Goal: Task Accomplishment & Management: Complete application form

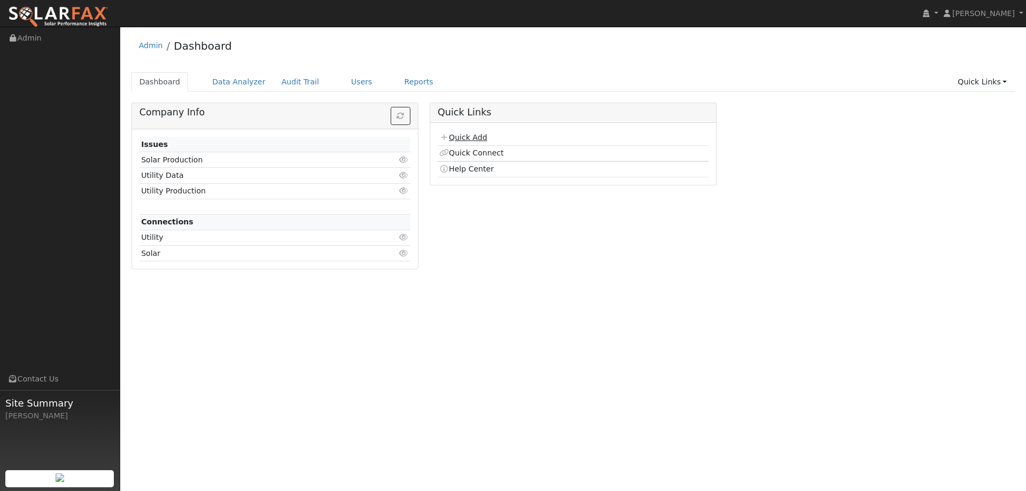
click at [477, 133] on link "Quick Add" at bounding box center [463, 137] width 48 height 9
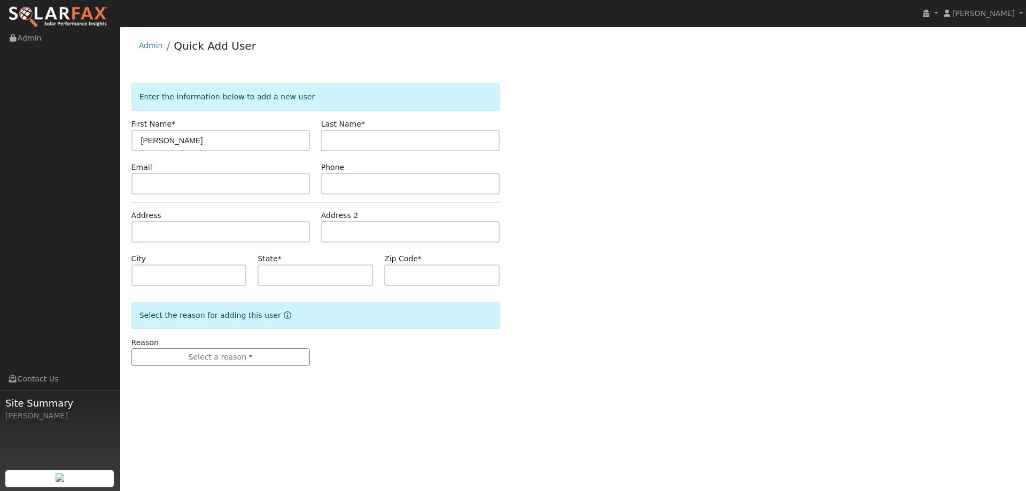
type input "[PERSON_NAME]"
paste input "(559) 977-3976"
type input "(559) 977-3976"
drag, startPoint x: 270, startPoint y: 186, endPoint x: 135, endPoint y: 187, distance: 134.6
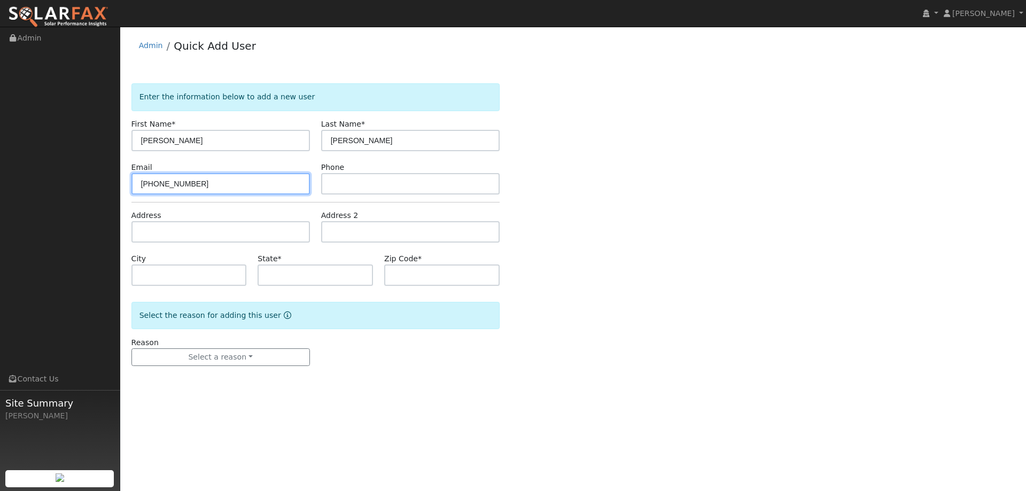
click at [135, 187] on input "(559) 977-3976" at bounding box center [220, 183] width 178 height 21
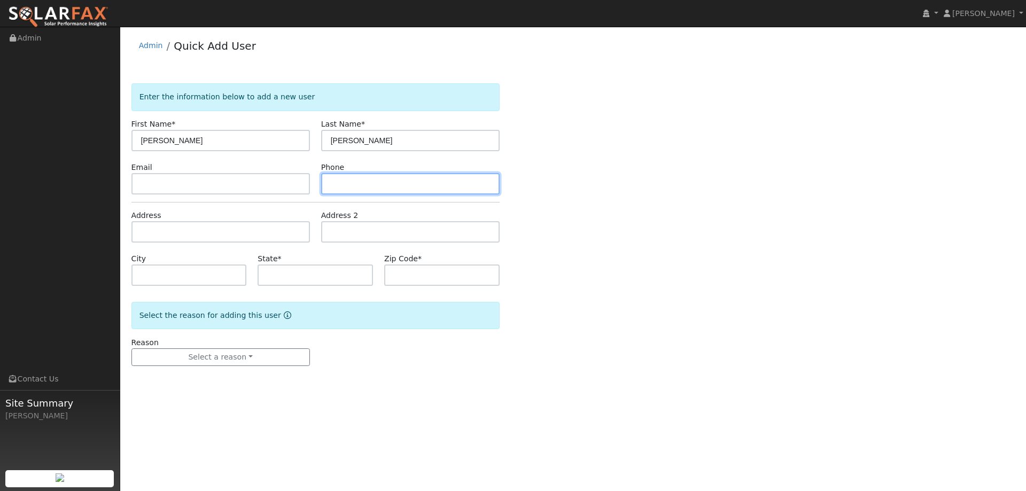
click at [349, 189] on input "text" at bounding box center [410, 183] width 178 height 21
paste input "(559) 977-3976"
type input "(559) 977-3976"
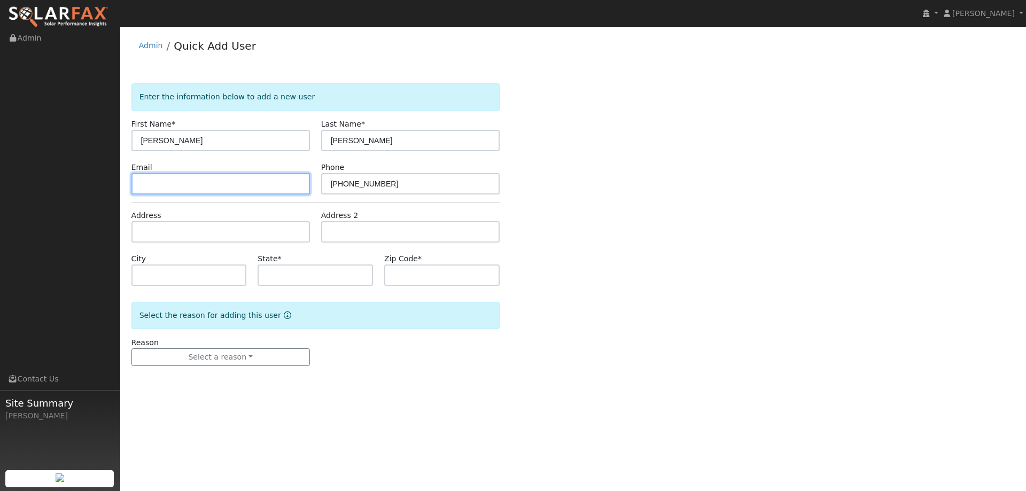
click at [274, 186] on input "text" at bounding box center [220, 183] width 178 height 21
paste input "lauractobin@gmail.com"
type input "lauractobin@gmail.com"
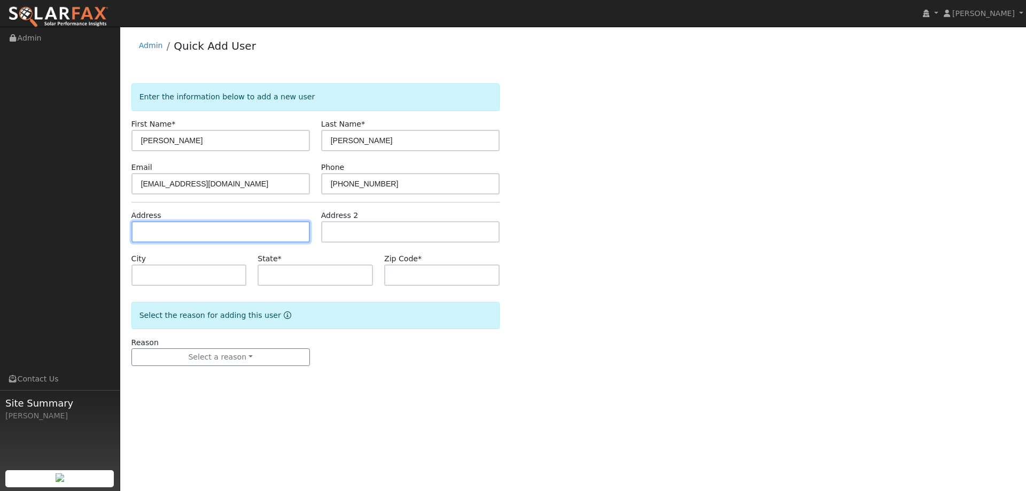
click at [275, 232] on input "text" at bounding box center [220, 231] width 178 height 21
paste input "95 Park Meadow Court"
type input "95 Park Meadow Court"
type input "Alamo"
type input "CA"
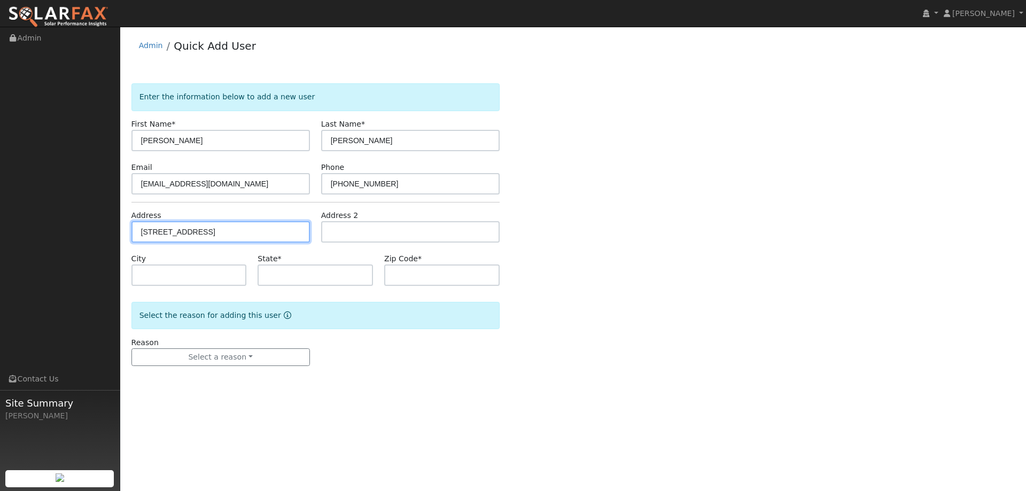
type input "94507"
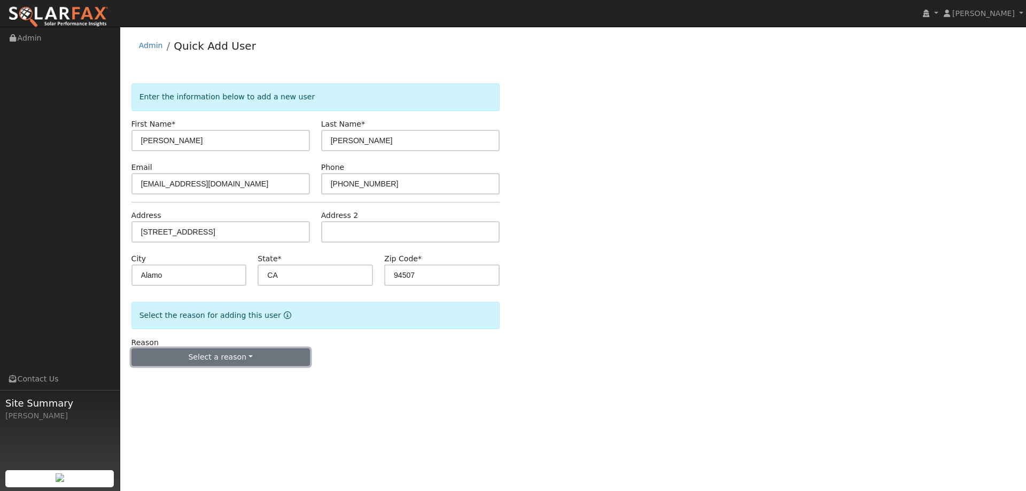
click at [260, 361] on button "Select a reason" at bounding box center [220, 357] width 178 height 18
click at [188, 378] on link "New lead" at bounding box center [191, 379] width 118 height 15
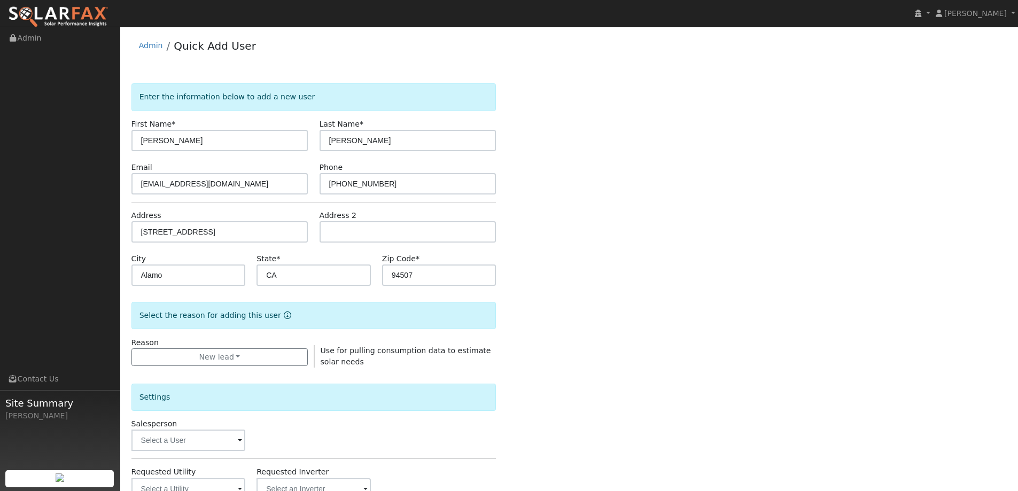
scroll to position [53, 0]
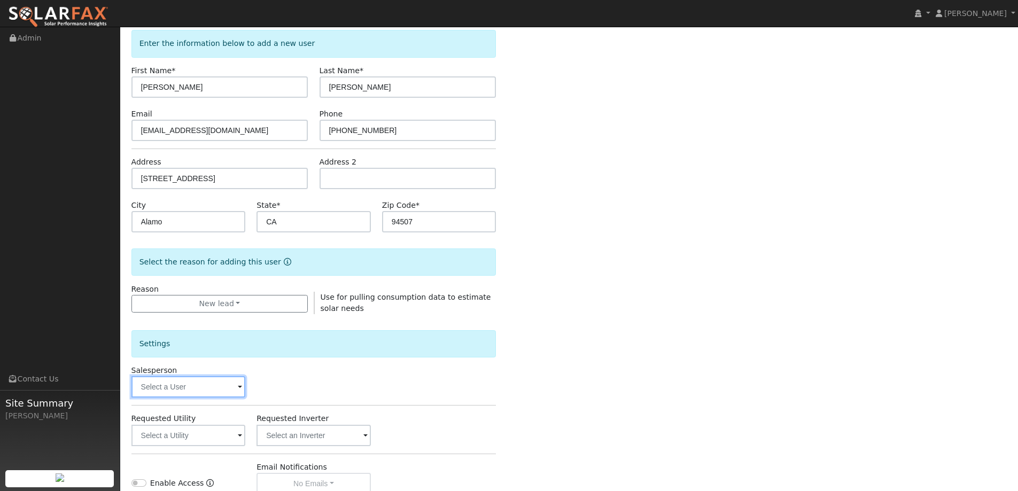
click at [212, 395] on input "text" at bounding box center [188, 386] width 114 height 21
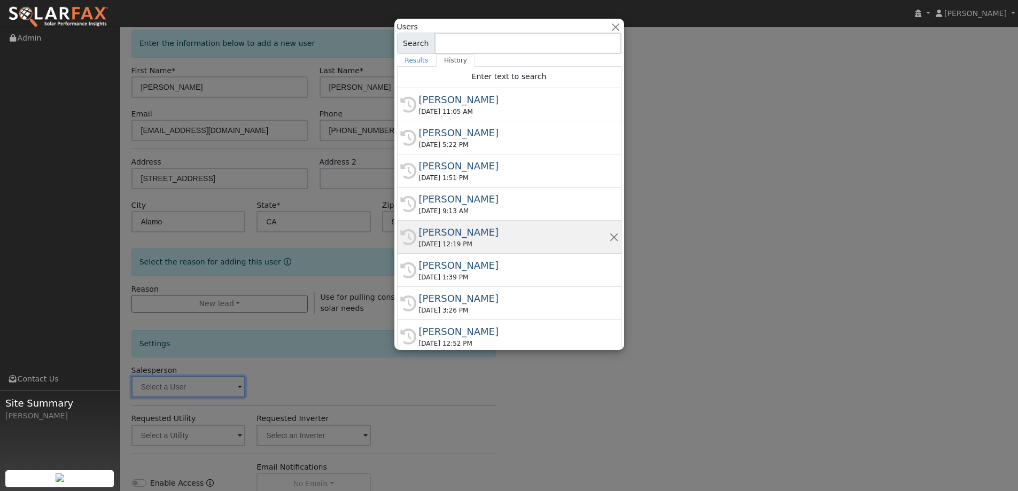
click at [447, 232] on div "Jon Landsman" at bounding box center [514, 232] width 190 height 14
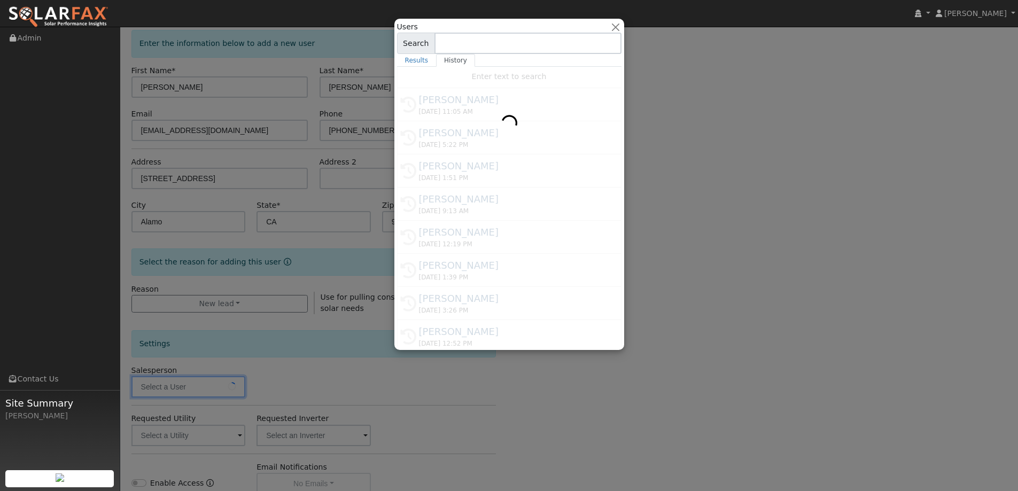
type input "Jon Landsman"
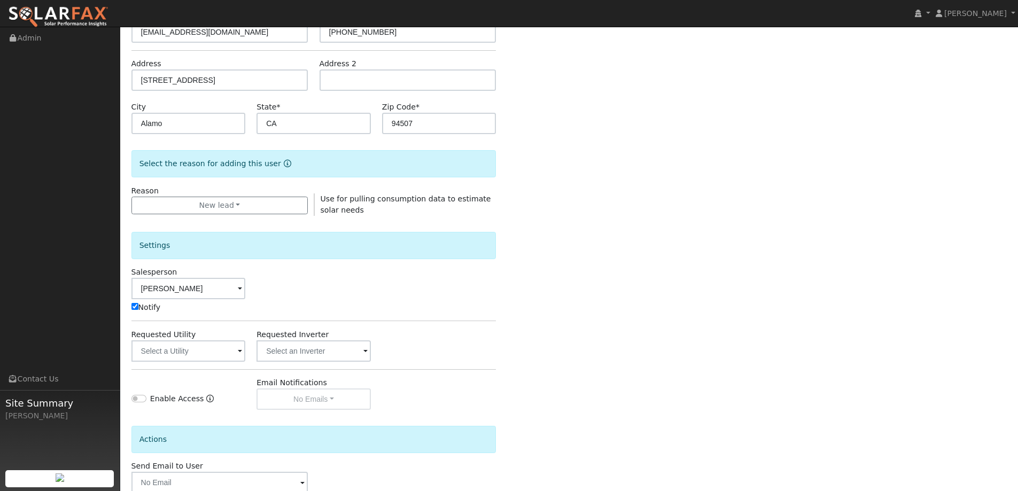
scroll to position [160, 0]
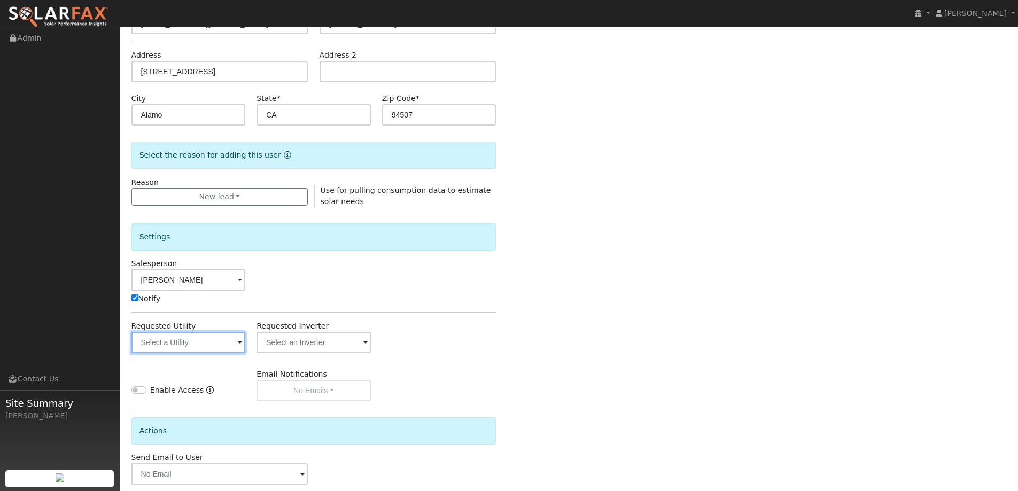
click at [219, 344] on input "text" at bounding box center [188, 342] width 114 height 21
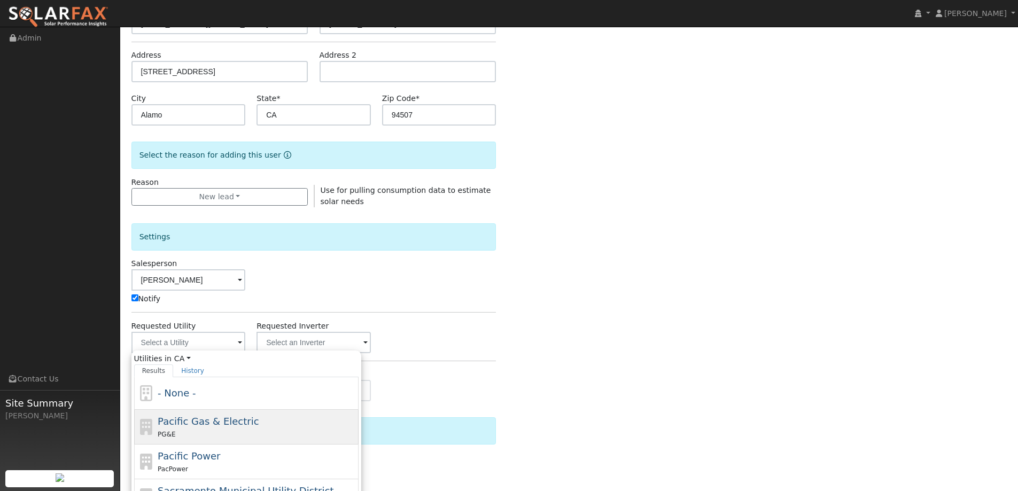
click at [237, 412] on div "Pacific Gas & Electric PG&E" at bounding box center [246, 427] width 224 height 35
type input "Pacific Gas & Electric"
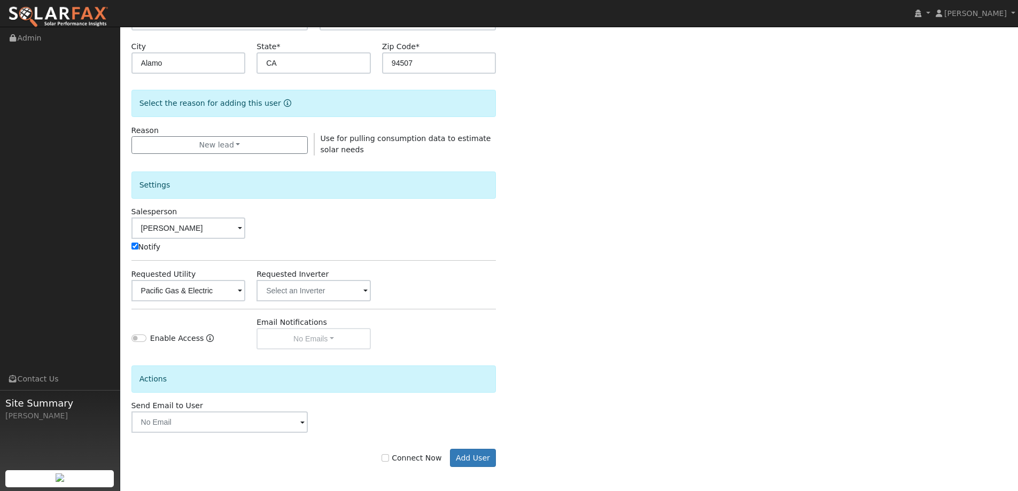
scroll to position [215, 0]
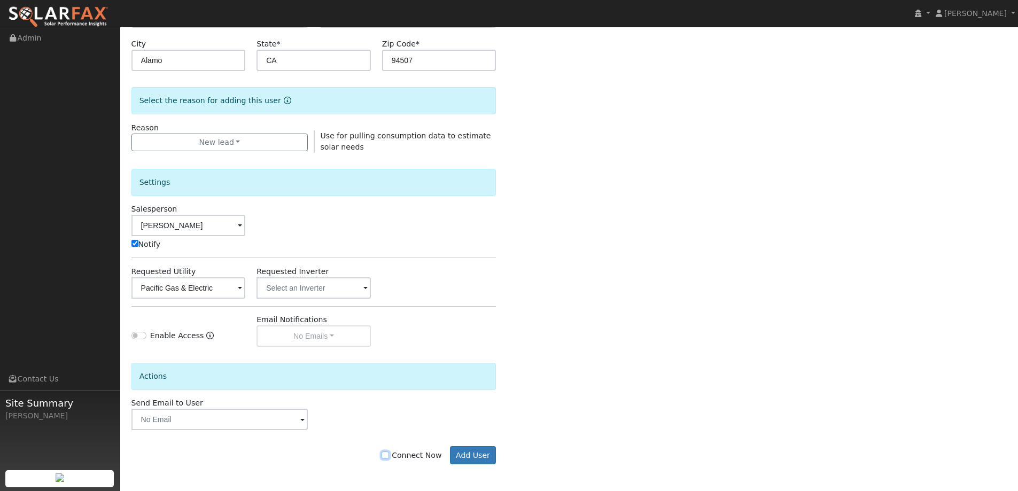
click at [389, 455] on input "Connect Now" at bounding box center [384, 454] width 7 height 7
checkbox input "true"
click at [479, 454] on button "Add User" at bounding box center [473, 455] width 46 height 18
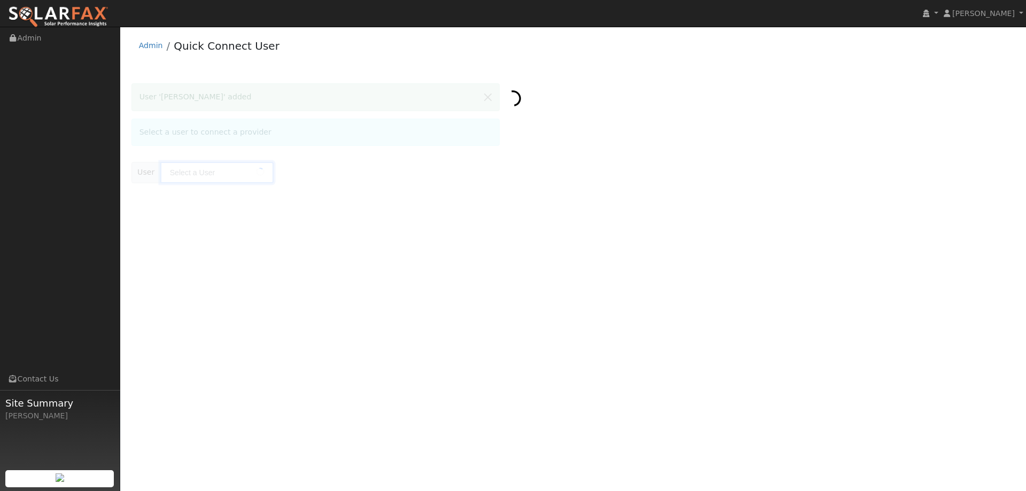
type input "Laura Tobin"
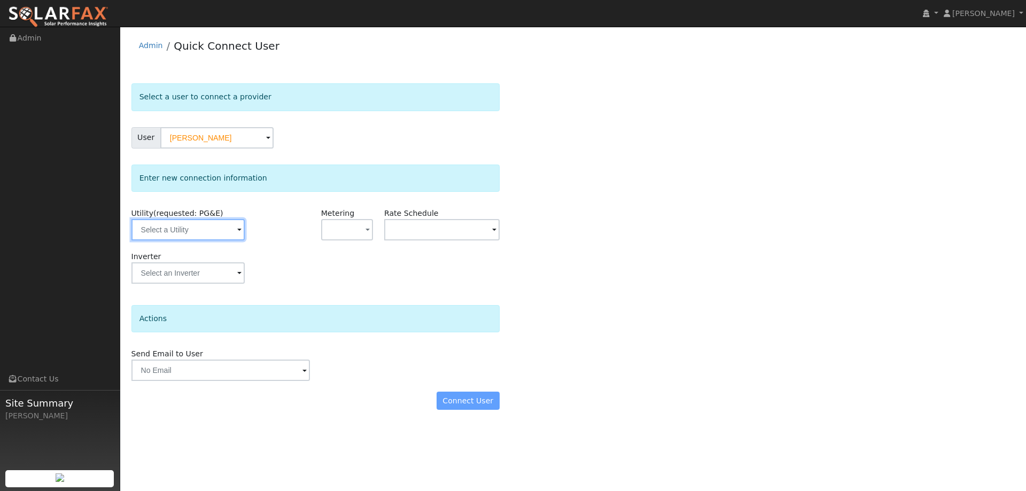
click at [227, 220] on input "text" at bounding box center [187, 229] width 113 height 21
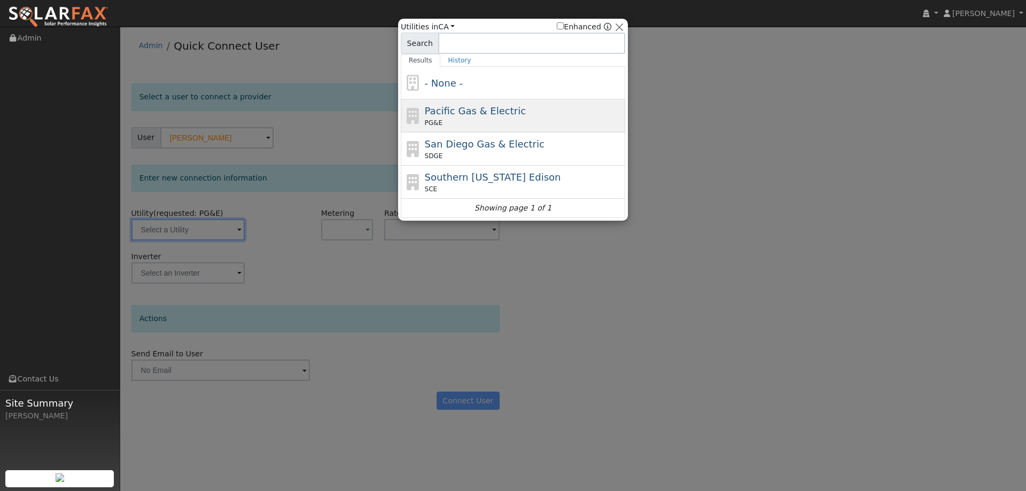
click at [422, 115] on div "Pacific Gas & Electric PG&E" at bounding box center [513, 115] width 224 height 33
type input "PG&E"
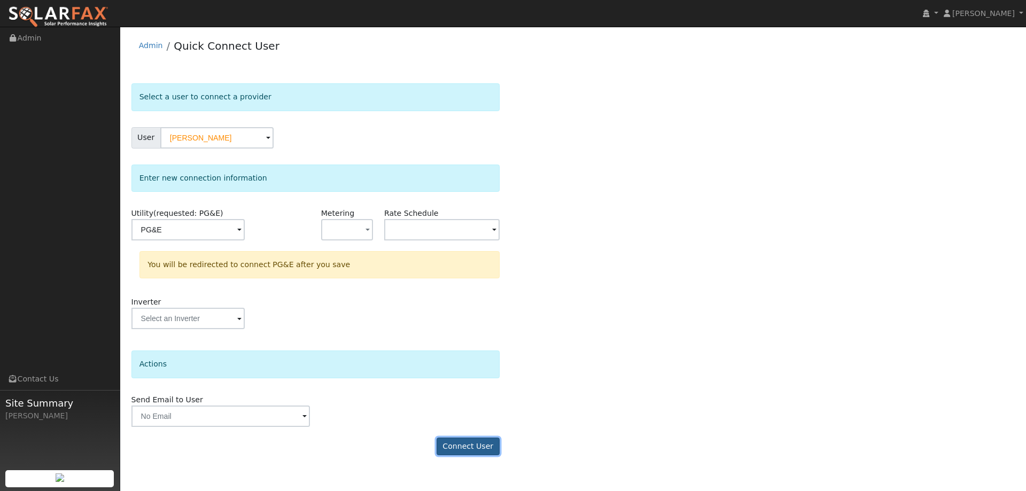
click at [462, 447] on button "Connect User" at bounding box center [468, 447] width 63 height 18
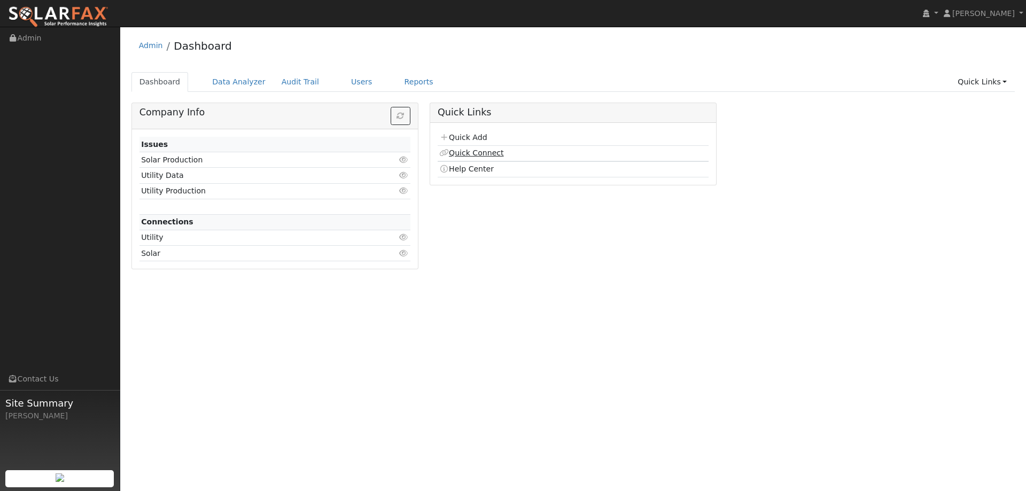
click at [460, 154] on link "Quick Connect" at bounding box center [471, 153] width 64 height 9
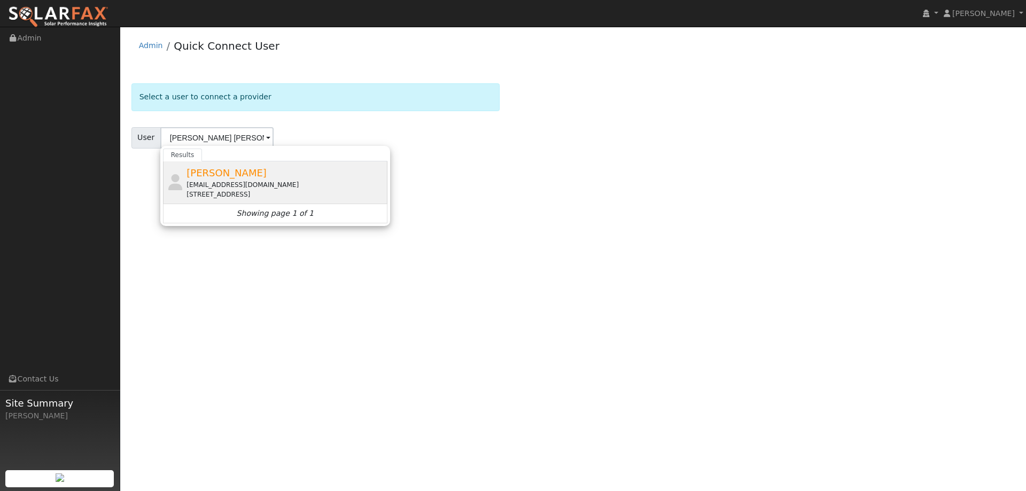
click at [306, 193] on div "[STREET_ADDRESS]" at bounding box center [285, 195] width 198 height 10
type input "[PERSON_NAME]"
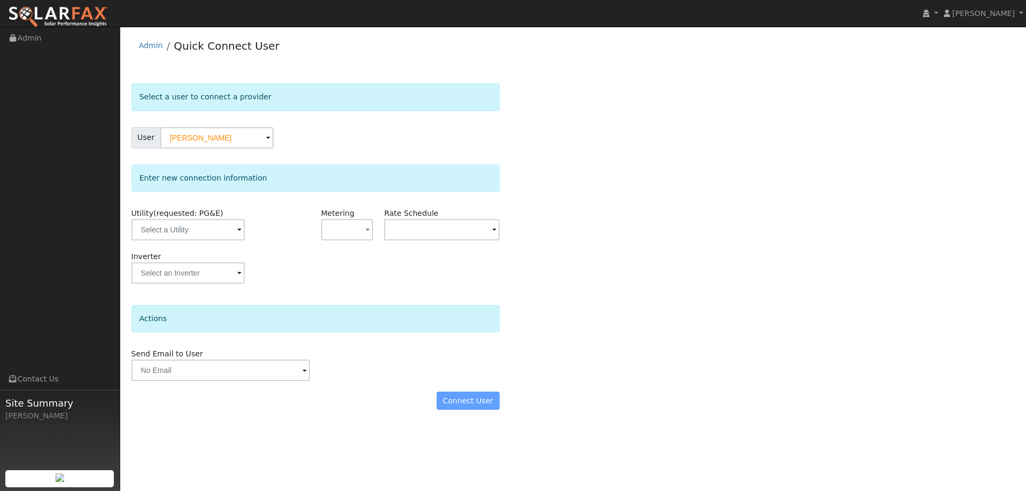
click at [237, 225] on span at bounding box center [239, 230] width 4 height 12
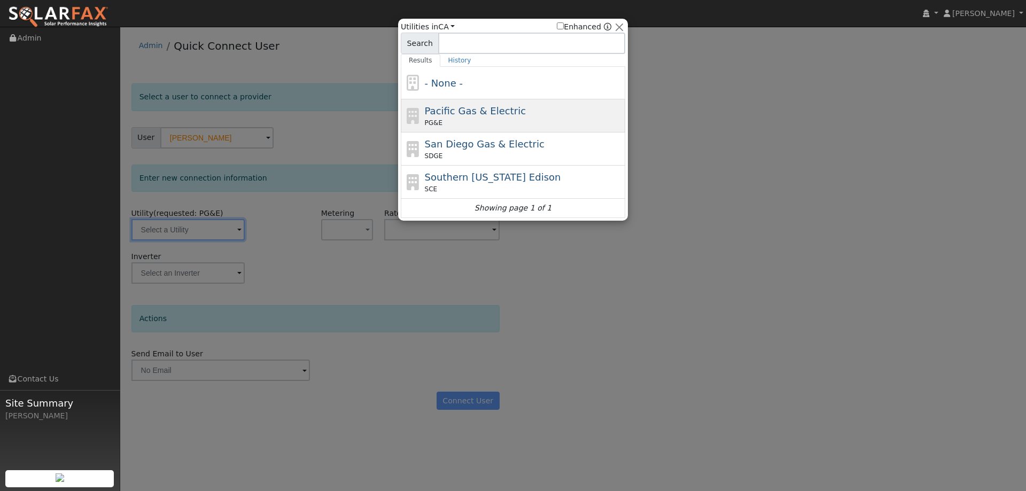
click at [451, 120] on div "PG&E" at bounding box center [524, 123] width 198 height 10
type input "PG&E"
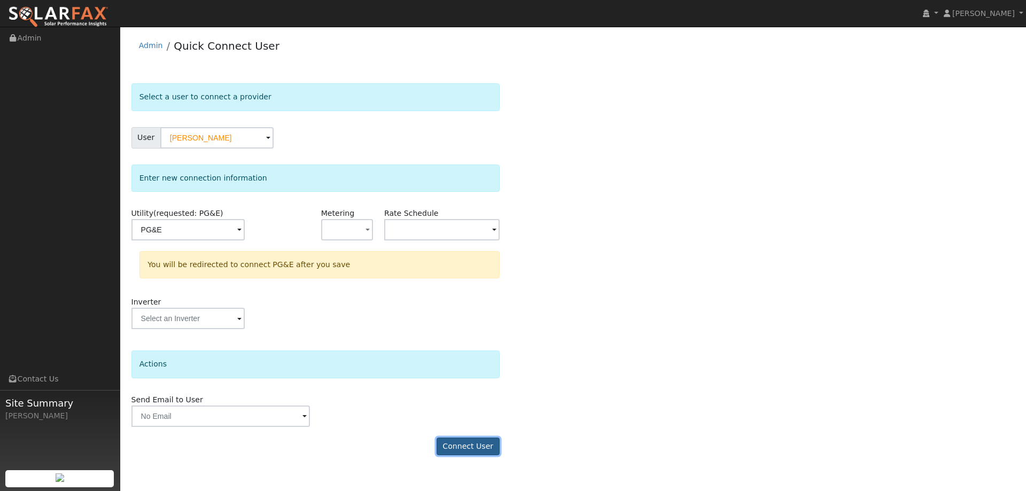
click at [464, 448] on button "Connect User" at bounding box center [468, 447] width 63 height 18
